Goal: Task Accomplishment & Management: Manage account settings

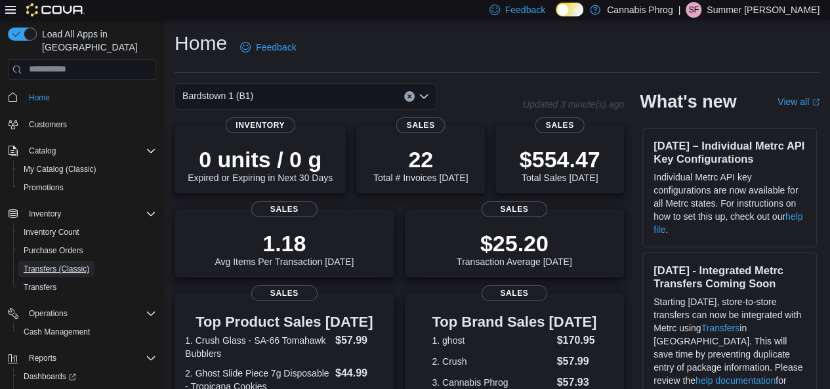
click at [83, 264] on span "Transfers (Classic)" at bounding box center [57, 269] width 66 height 11
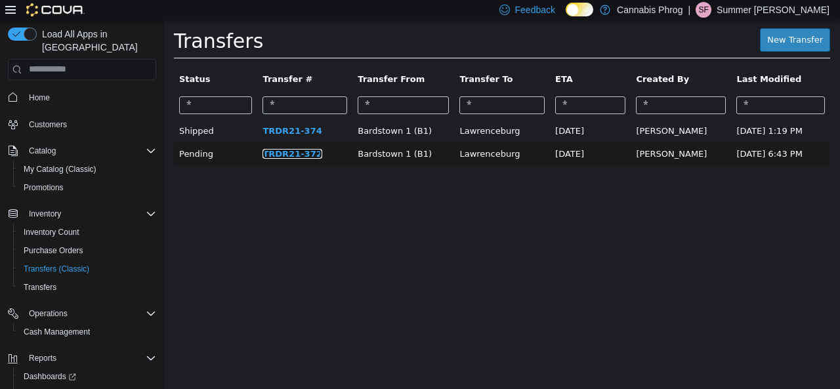
click at [269, 156] on link "TRDR21-372" at bounding box center [292, 153] width 59 height 10
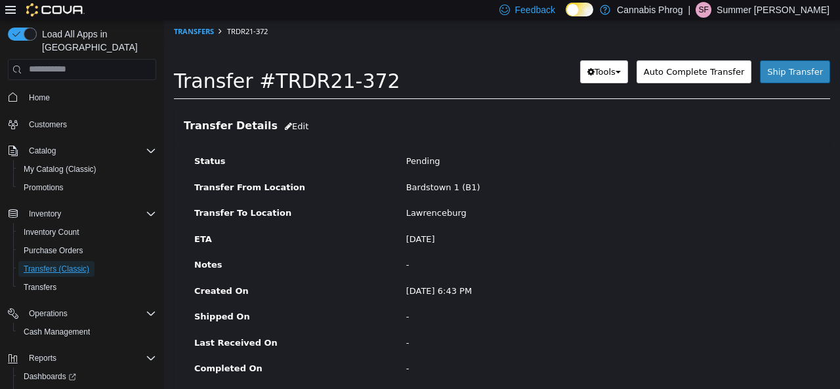
click at [51, 264] on span "Transfers (Classic)" at bounding box center [57, 269] width 66 height 11
click at [53, 282] on span "Transfers" at bounding box center [40, 287] width 33 height 11
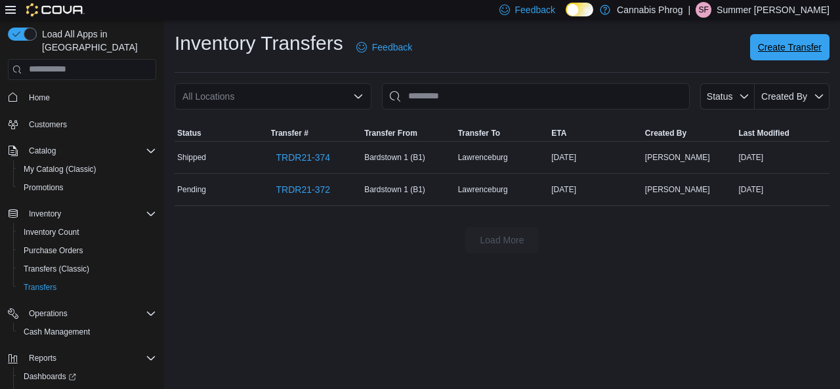
click at [773, 43] on span "Create Transfer" at bounding box center [790, 47] width 64 height 13
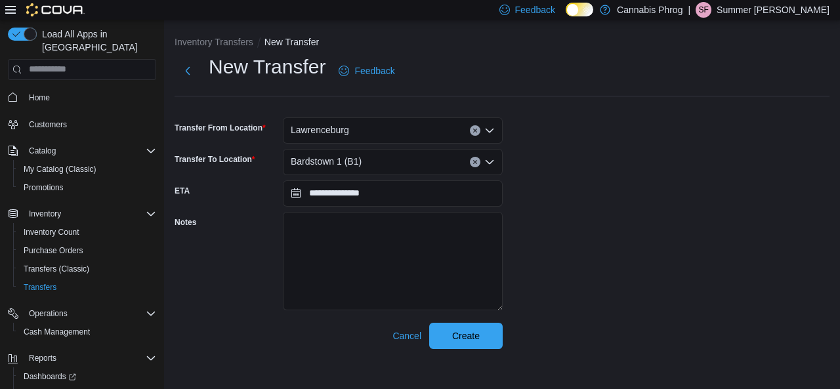
click at [492, 127] on icon "Open list of options" at bounding box center [489, 130] width 11 height 11
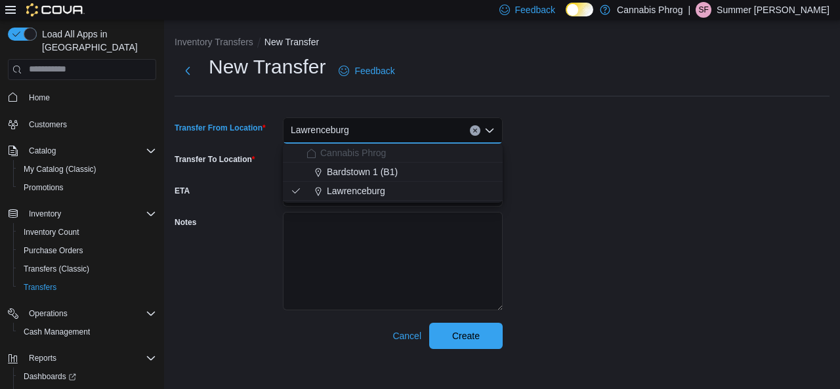
click at [402, 173] on div "Bardstown 1 (B1)" at bounding box center [401, 171] width 188 height 13
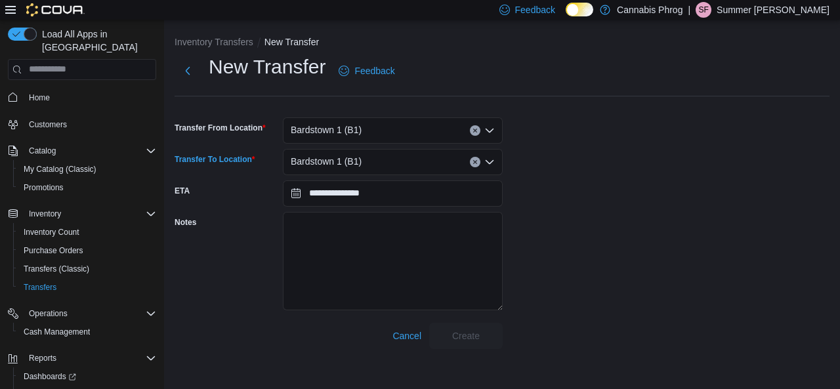
click at [490, 161] on icon "Open list of options" at bounding box center [489, 162] width 11 height 11
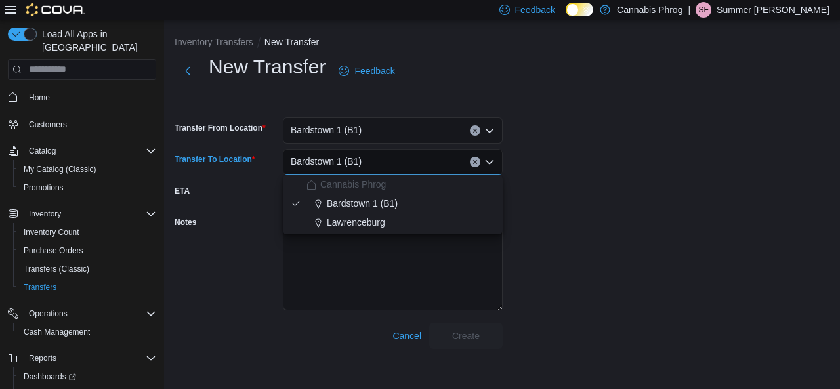
click at [403, 220] on div "Lawrenceburg" at bounding box center [401, 222] width 188 height 13
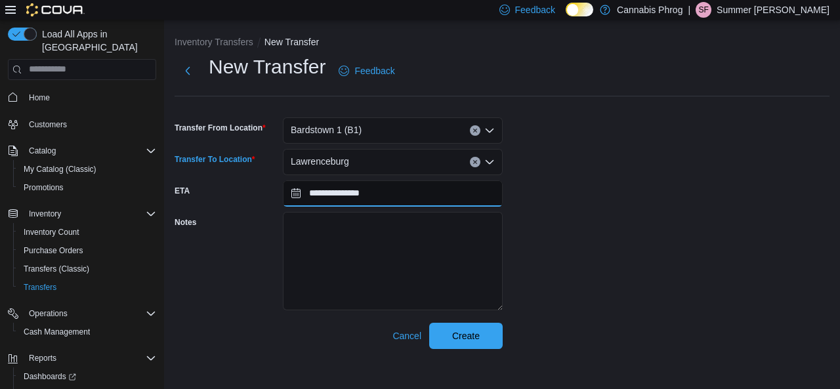
click at [402, 190] on input "**********" at bounding box center [393, 194] width 220 height 26
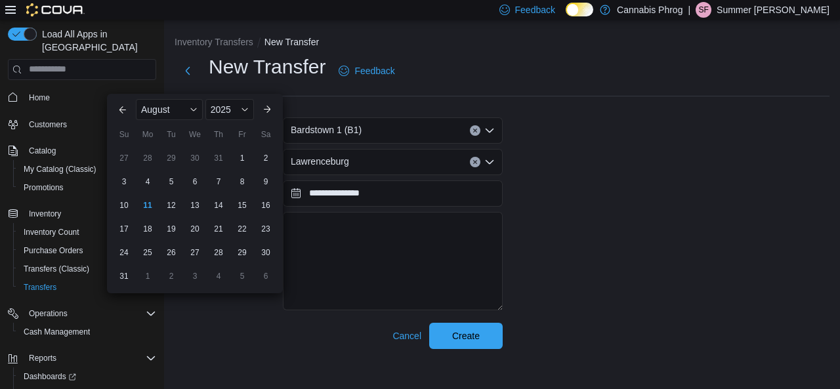
click at [205, 208] on div "13" at bounding box center [194, 205] width 21 height 21
type input "**********"
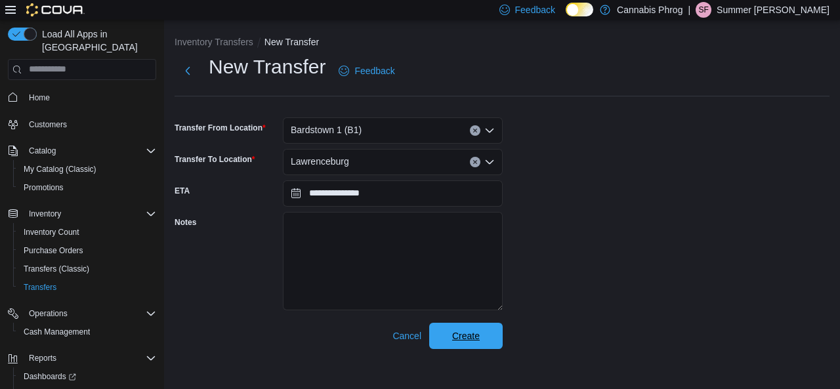
click at [475, 341] on span "Create" at bounding box center [466, 336] width 28 height 13
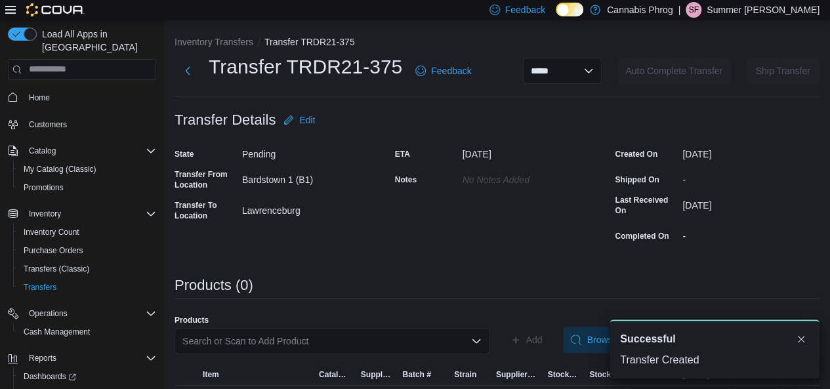
scroll to position [33, 0]
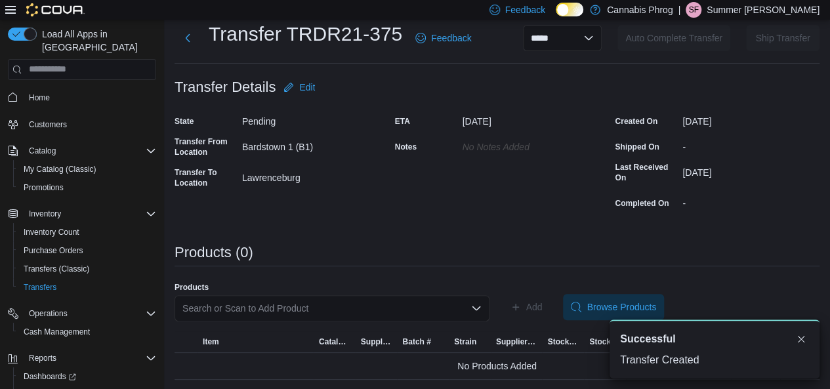
click at [381, 309] on div "Search or Scan to Add Product" at bounding box center [332, 308] width 315 height 26
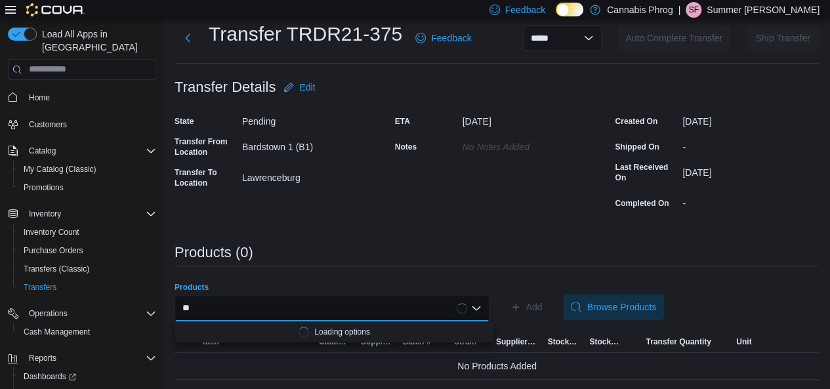
type input "*"
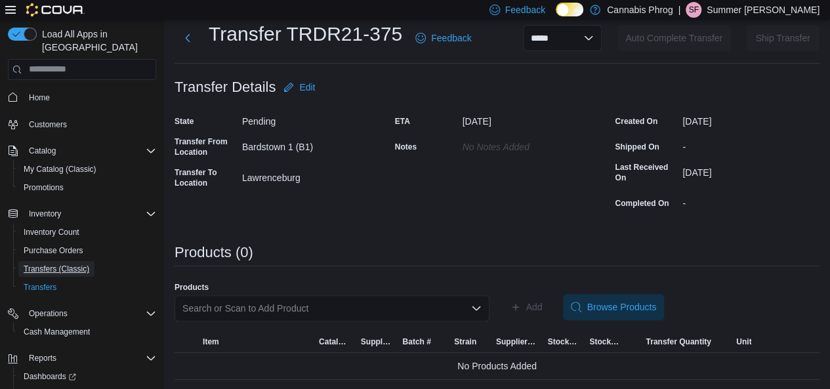
click at [47, 264] on span "Transfers (Classic)" at bounding box center [57, 269] width 66 height 11
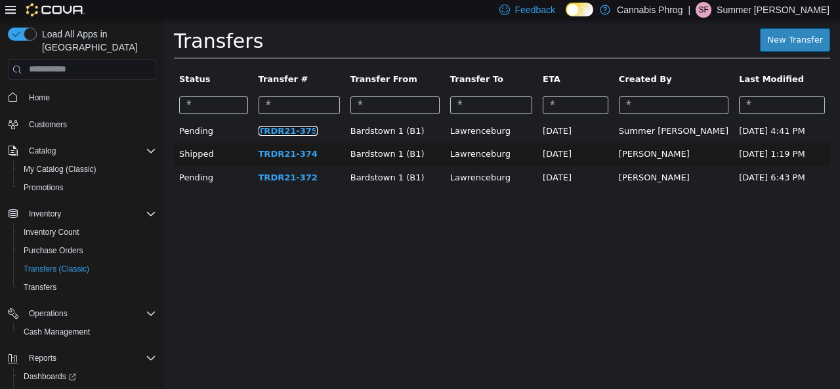
click at [284, 133] on link "TRDR21-375" at bounding box center [288, 130] width 59 height 10
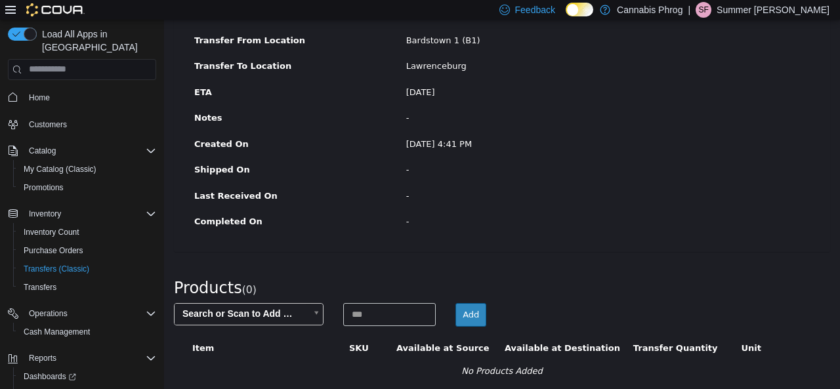
scroll to position [152, 0]
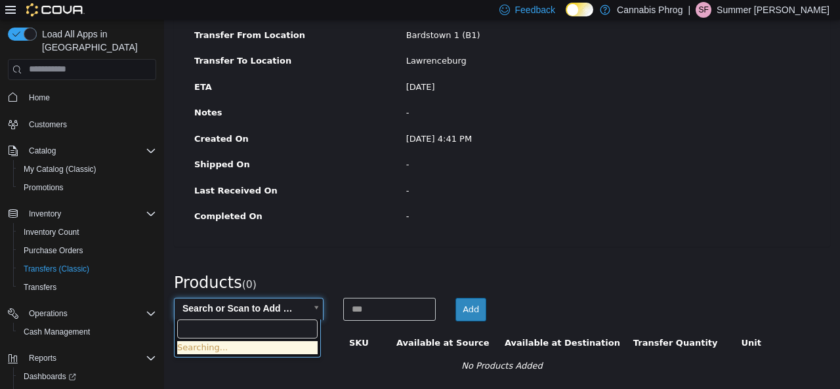
click at [269, 309] on body "× Transfers TRDR21-375 Transfer #TRDR21-375 Preparing Download... Tools PDF Dow…" at bounding box center [502, 129] width 676 height 525
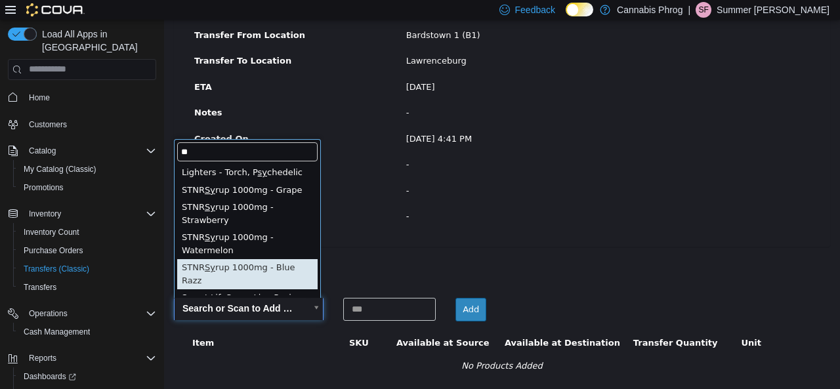
scroll to position [6, 0]
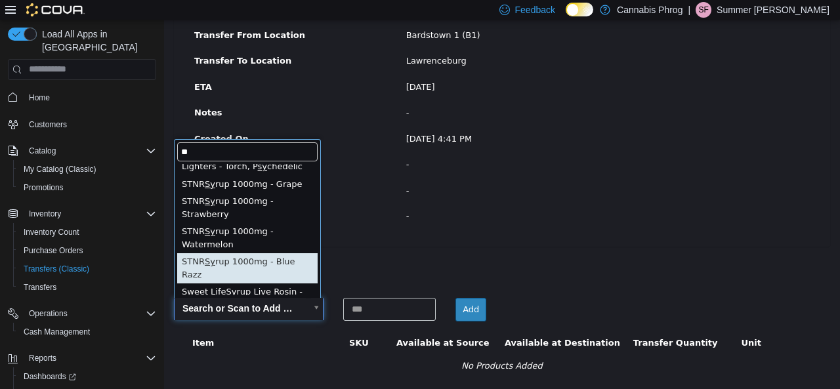
type input "**"
type input "**********"
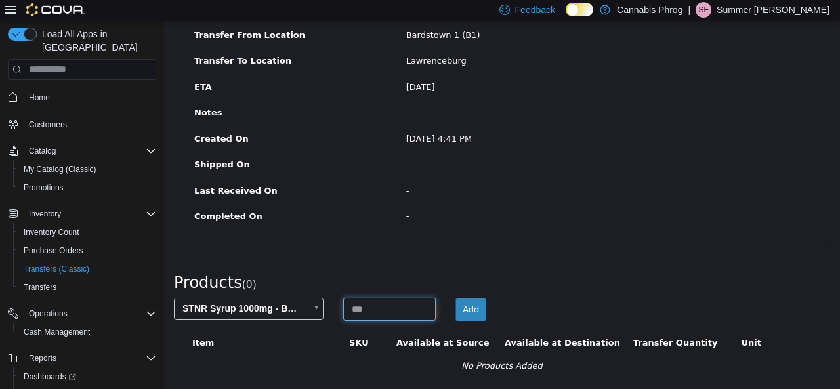
click at [373, 310] on input at bounding box center [389, 308] width 93 height 23
type input "*"
click at [463, 307] on button "Add" at bounding box center [471, 309] width 31 height 24
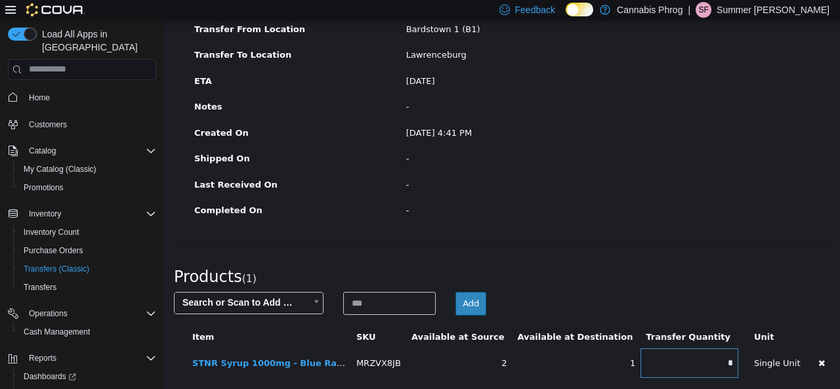
scroll to position [0, 0]
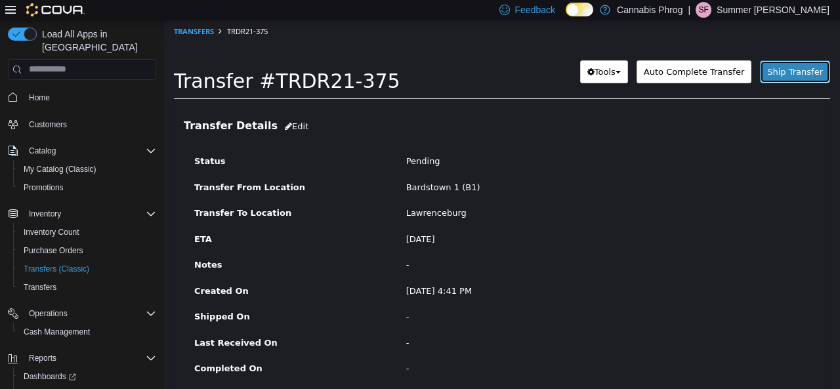
click at [795, 74] on span "Ship Transfer" at bounding box center [795, 71] width 56 height 10
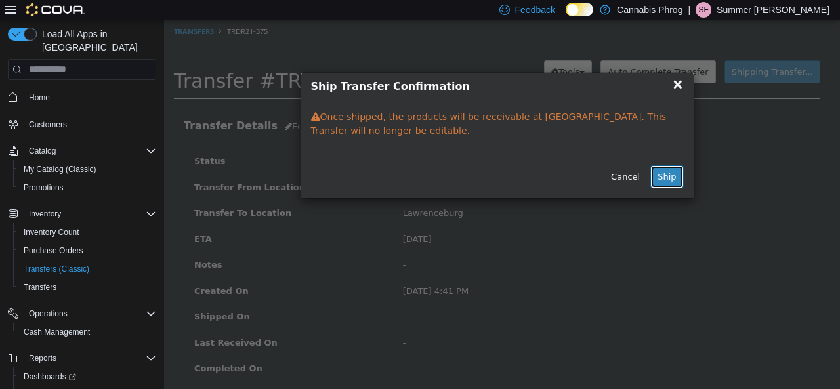
click at [670, 179] on button "Ship" at bounding box center [667, 177] width 33 height 24
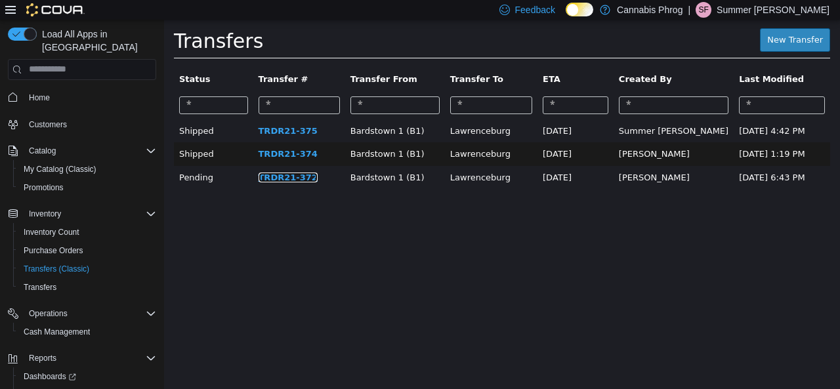
click at [273, 174] on link "TRDR21-372" at bounding box center [288, 177] width 59 height 10
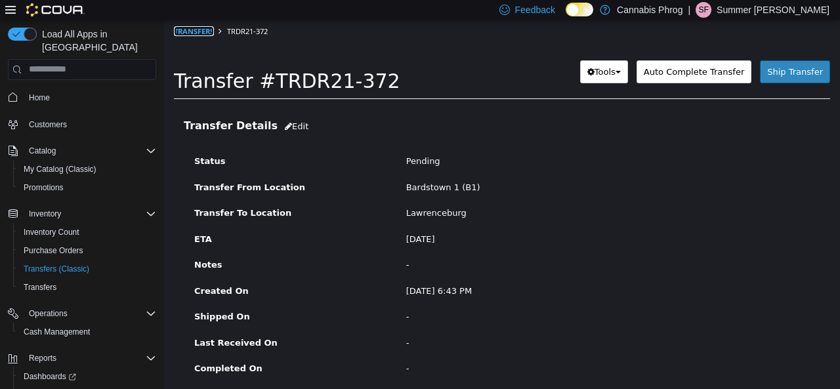
click at [190, 35] on link "Transfers" at bounding box center [194, 31] width 40 height 10
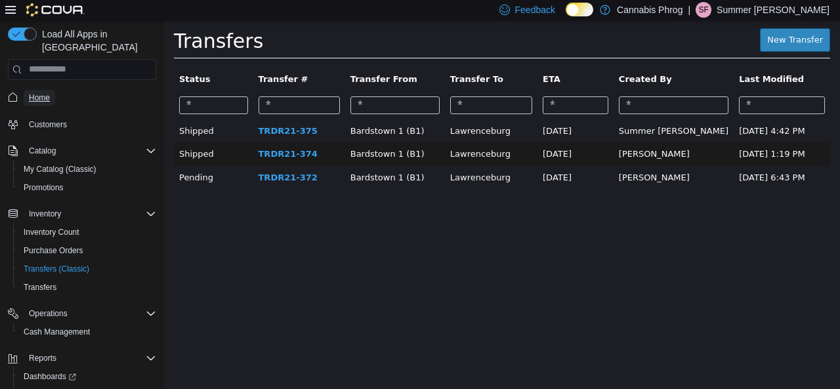
click at [51, 90] on link "Home" at bounding box center [40, 98] width 32 height 16
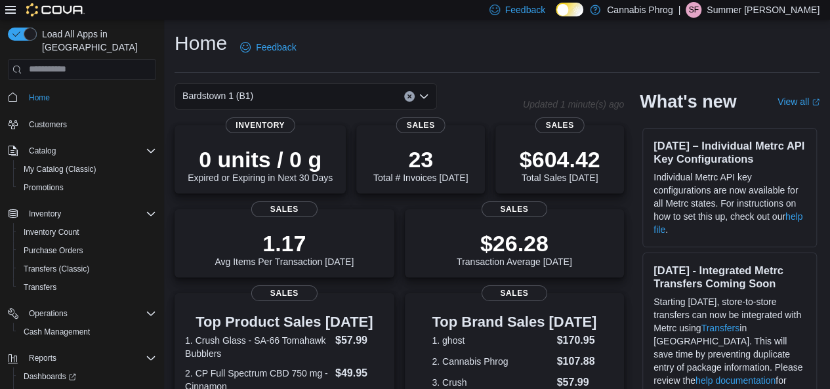
click at [429, 95] on div "Bardstown 1 (B1)" at bounding box center [306, 96] width 263 height 26
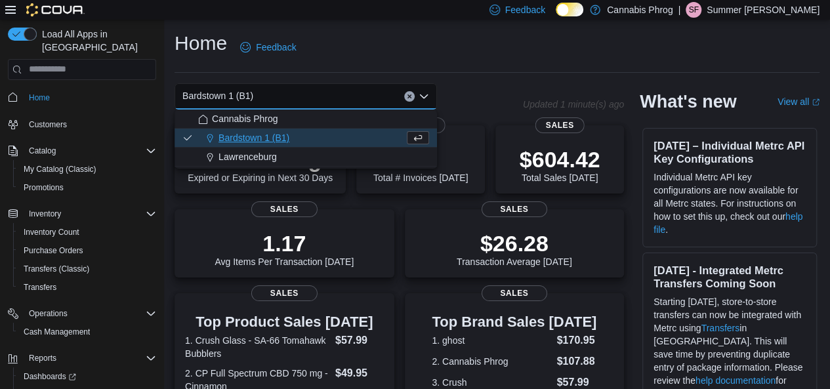
click at [382, 153] on div "Lawrenceburg" at bounding box center [313, 156] width 231 height 13
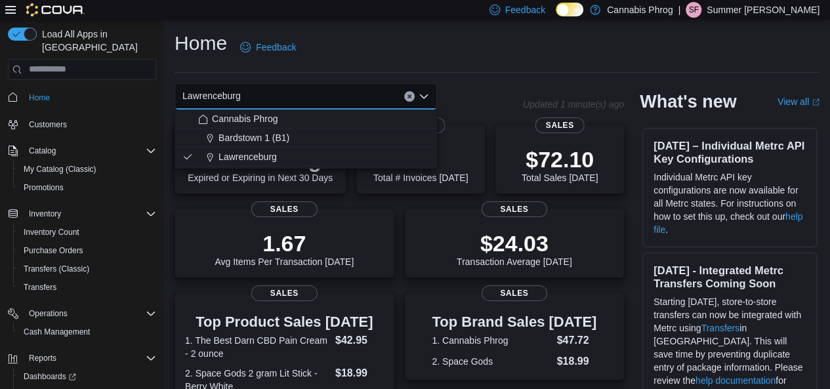
click at [282, 136] on span "Bardstown 1 (B1)" at bounding box center [254, 137] width 71 height 13
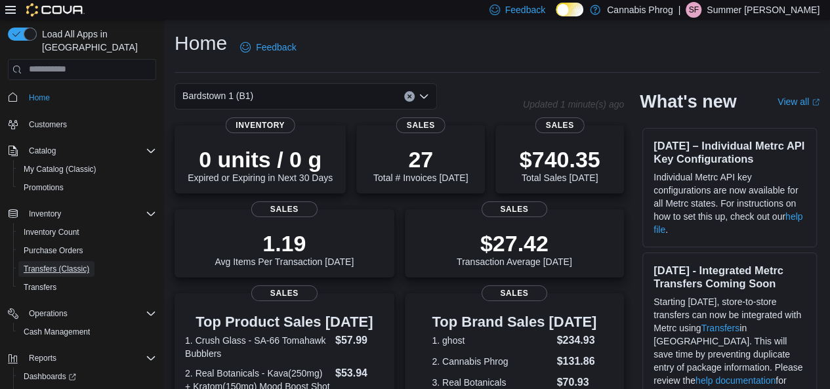
click at [68, 261] on span "Transfers (Classic)" at bounding box center [57, 269] width 66 height 16
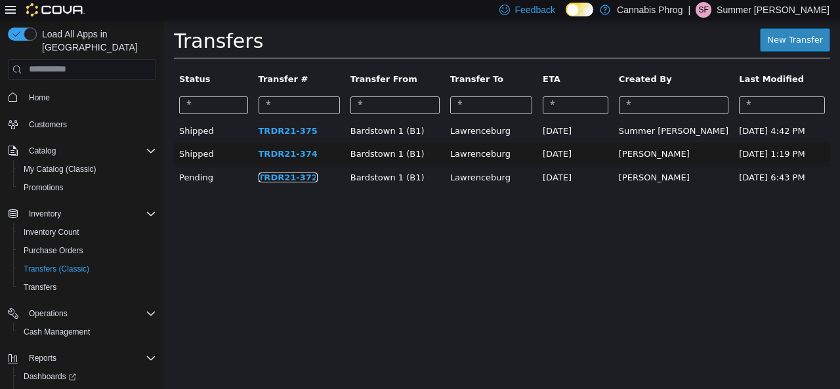
click at [276, 178] on link "TRDR21-372" at bounding box center [288, 177] width 59 height 10
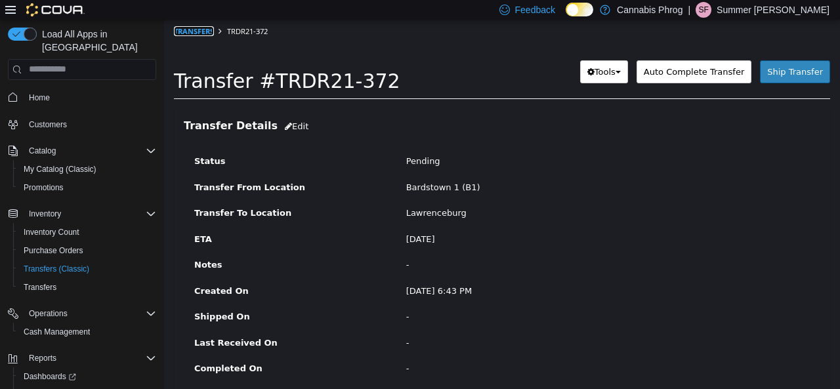
click at [200, 33] on link "Transfers" at bounding box center [194, 31] width 40 height 10
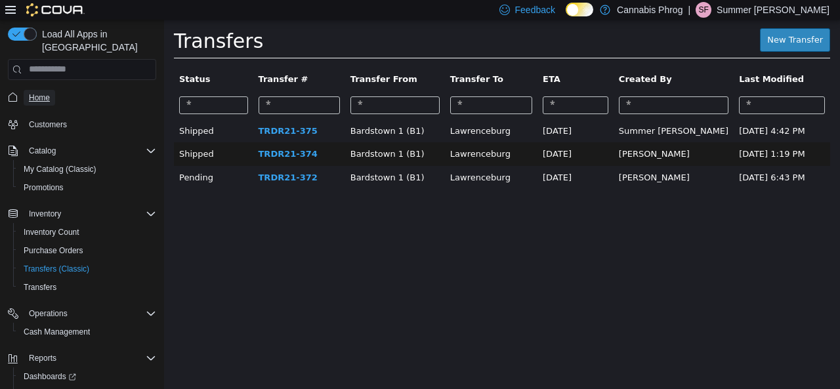
click at [49, 93] on span "Home" at bounding box center [39, 98] width 21 height 11
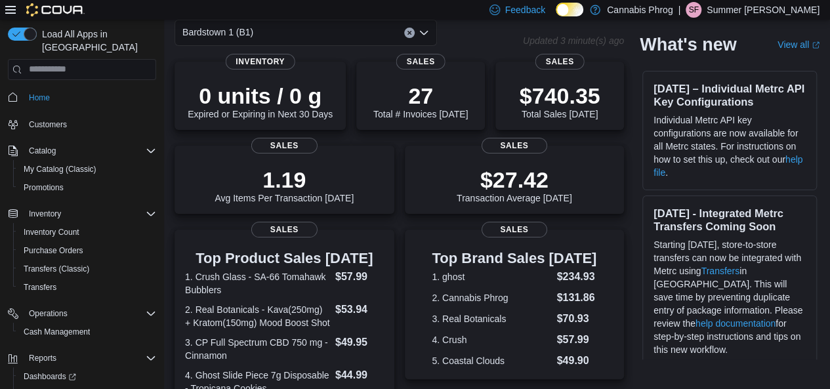
scroll to position [131, 0]
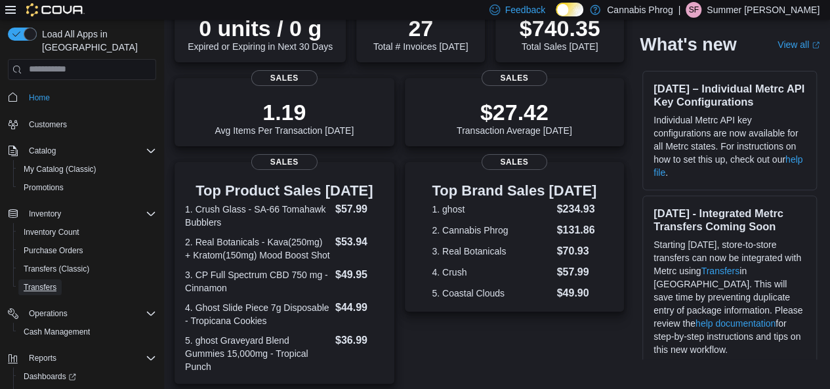
click at [56, 282] on span "Transfers" at bounding box center [40, 287] width 33 height 11
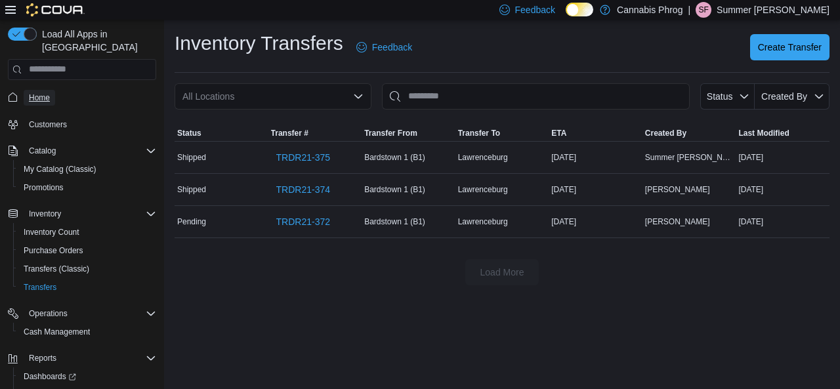
click at [51, 90] on link "Home" at bounding box center [40, 98] width 32 height 16
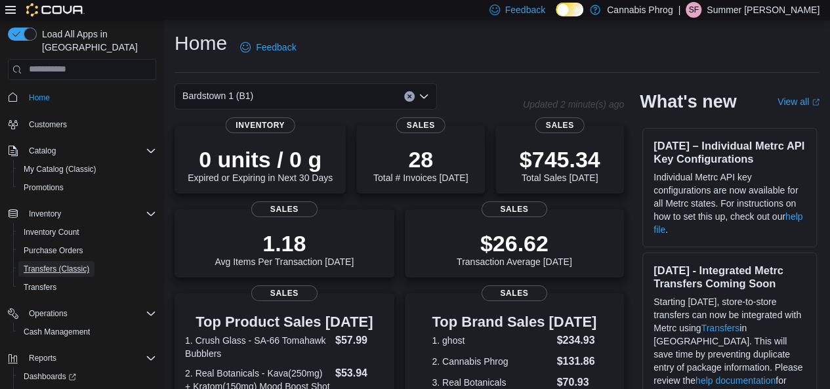
click at [55, 264] on span "Transfers (Classic)" at bounding box center [57, 269] width 66 height 11
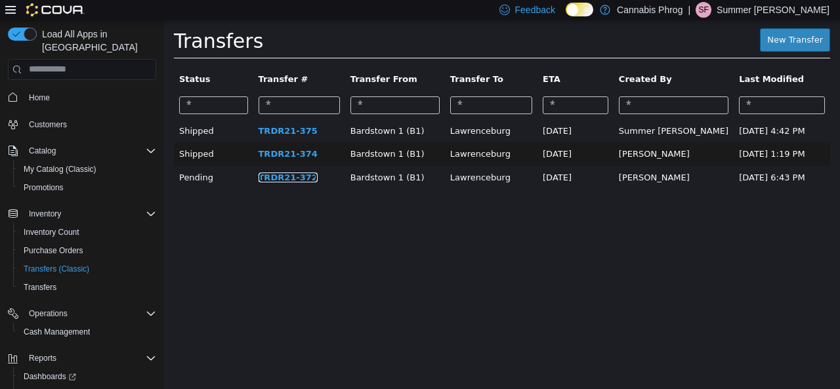
click at [260, 178] on link "TRDR21-372" at bounding box center [288, 177] width 59 height 10
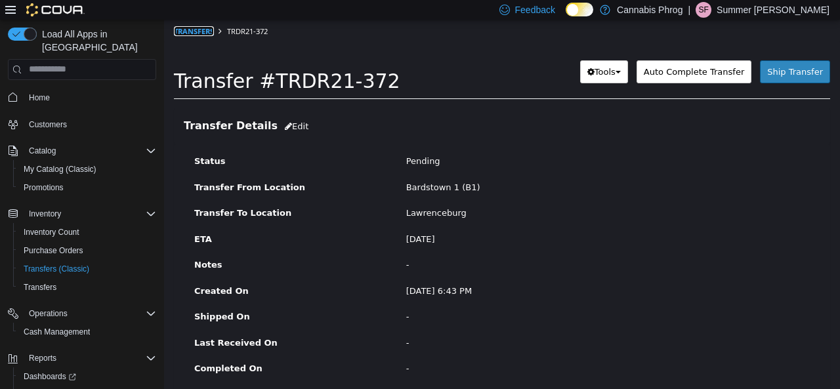
click at [202, 35] on link "Transfers" at bounding box center [194, 31] width 40 height 10
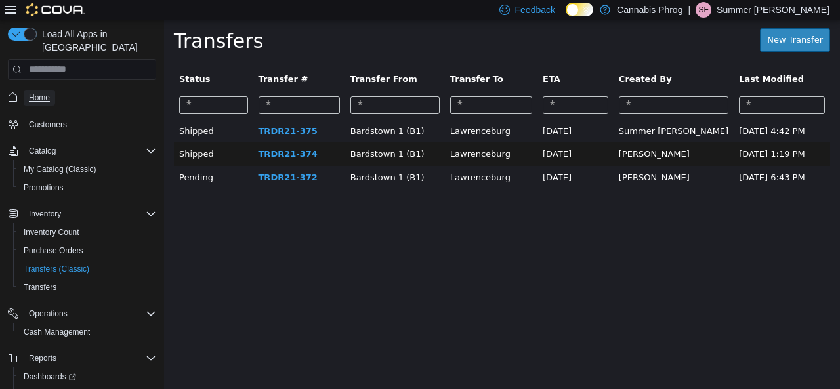
click at [51, 90] on link "Home" at bounding box center [40, 98] width 32 height 16
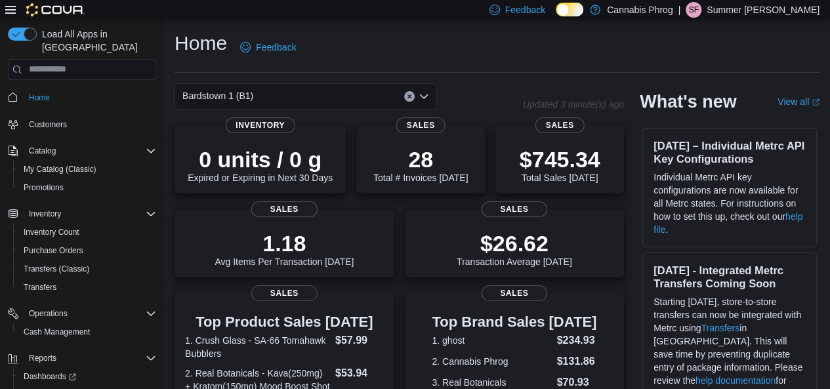
drag, startPoint x: 616, startPoint y: 297, endPoint x: 499, endPoint y: 36, distance: 285.6
click at [499, 36] on div "Home Feedback" at bounding box center [497, 47] width 645 height 34
